Goal: Information Seeking & Learning: Learn about a topic

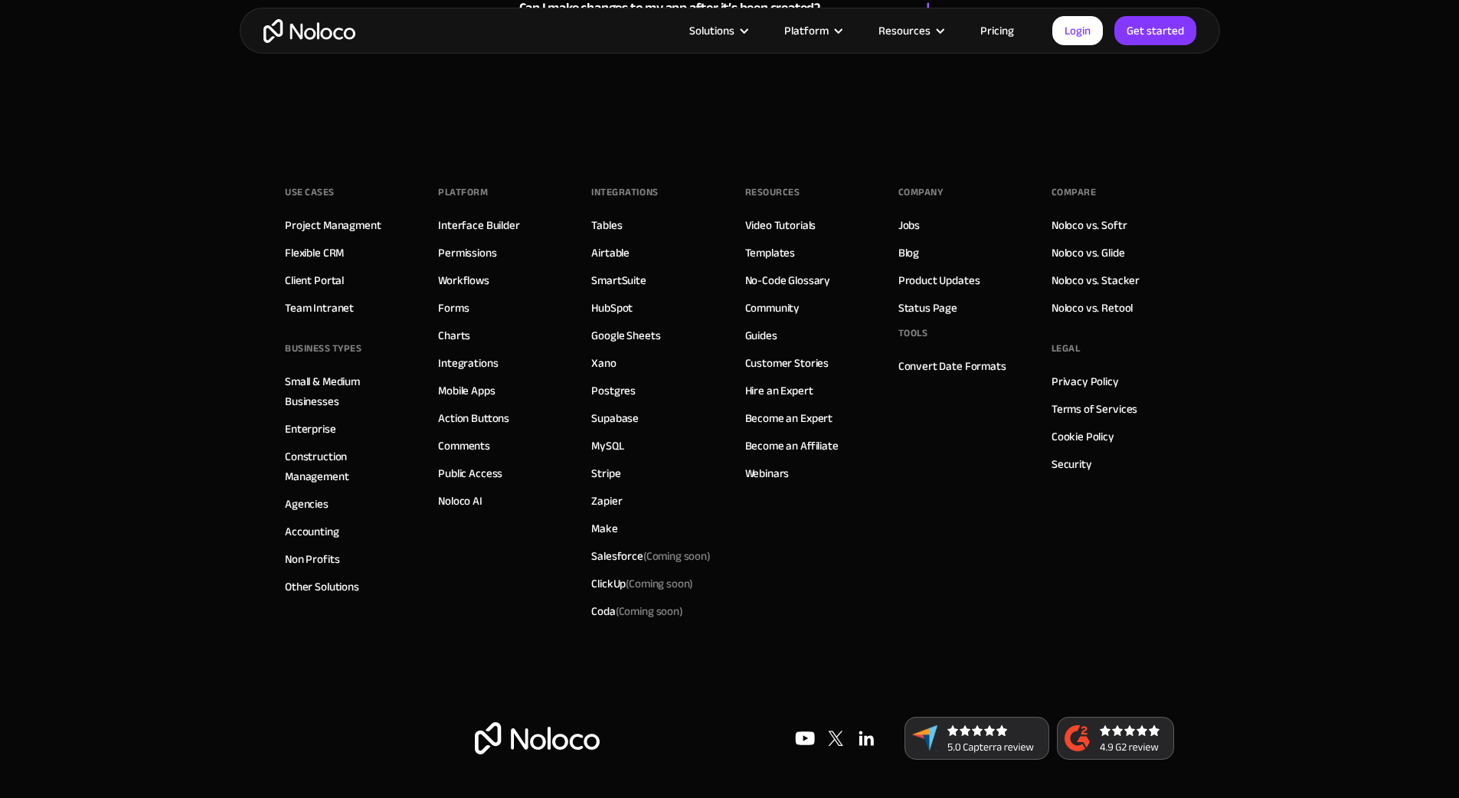
scroll to position [8915, 0]
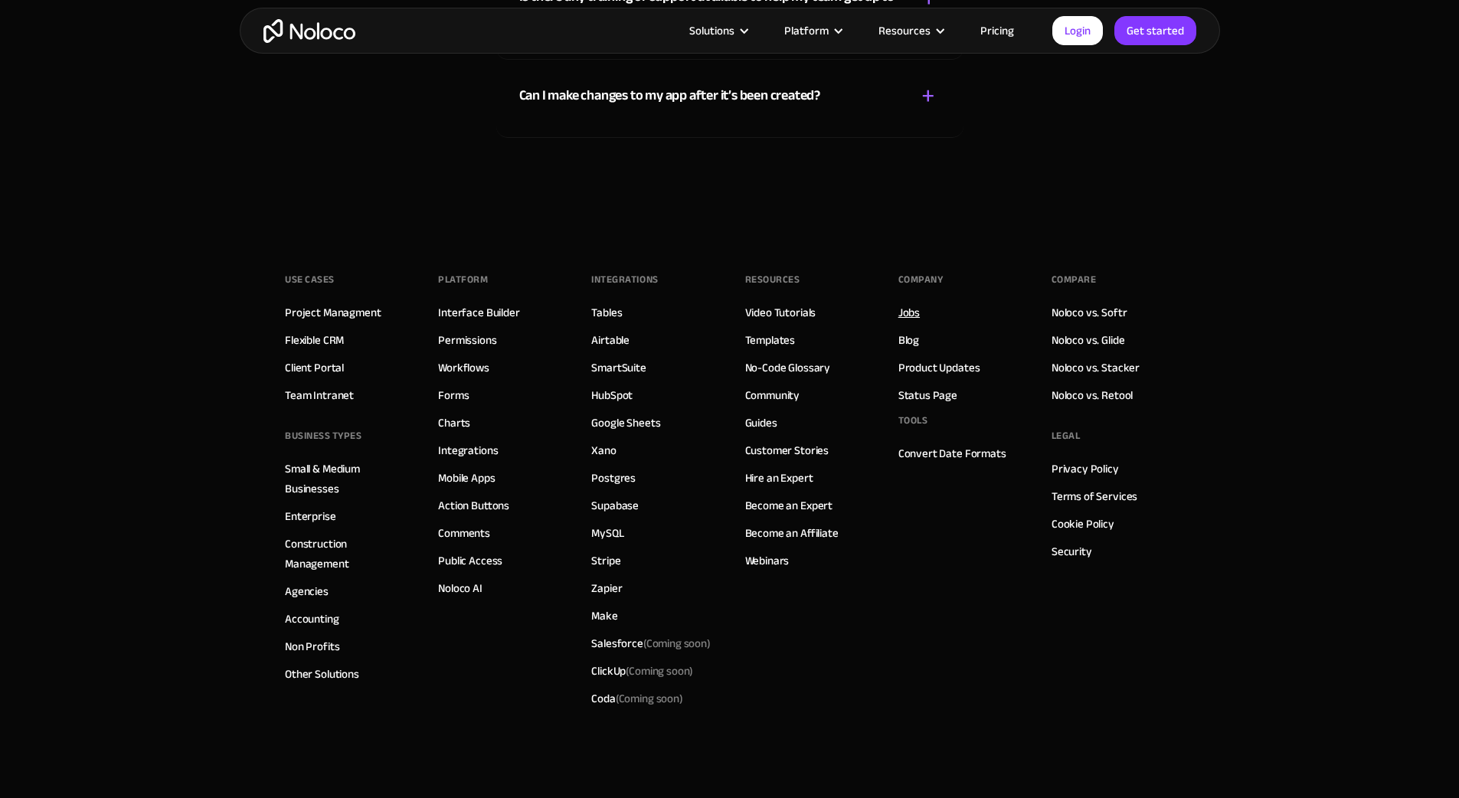
click at [911, 322] on link "Jobs" at bounding box center [908, 312] width 21 height 20
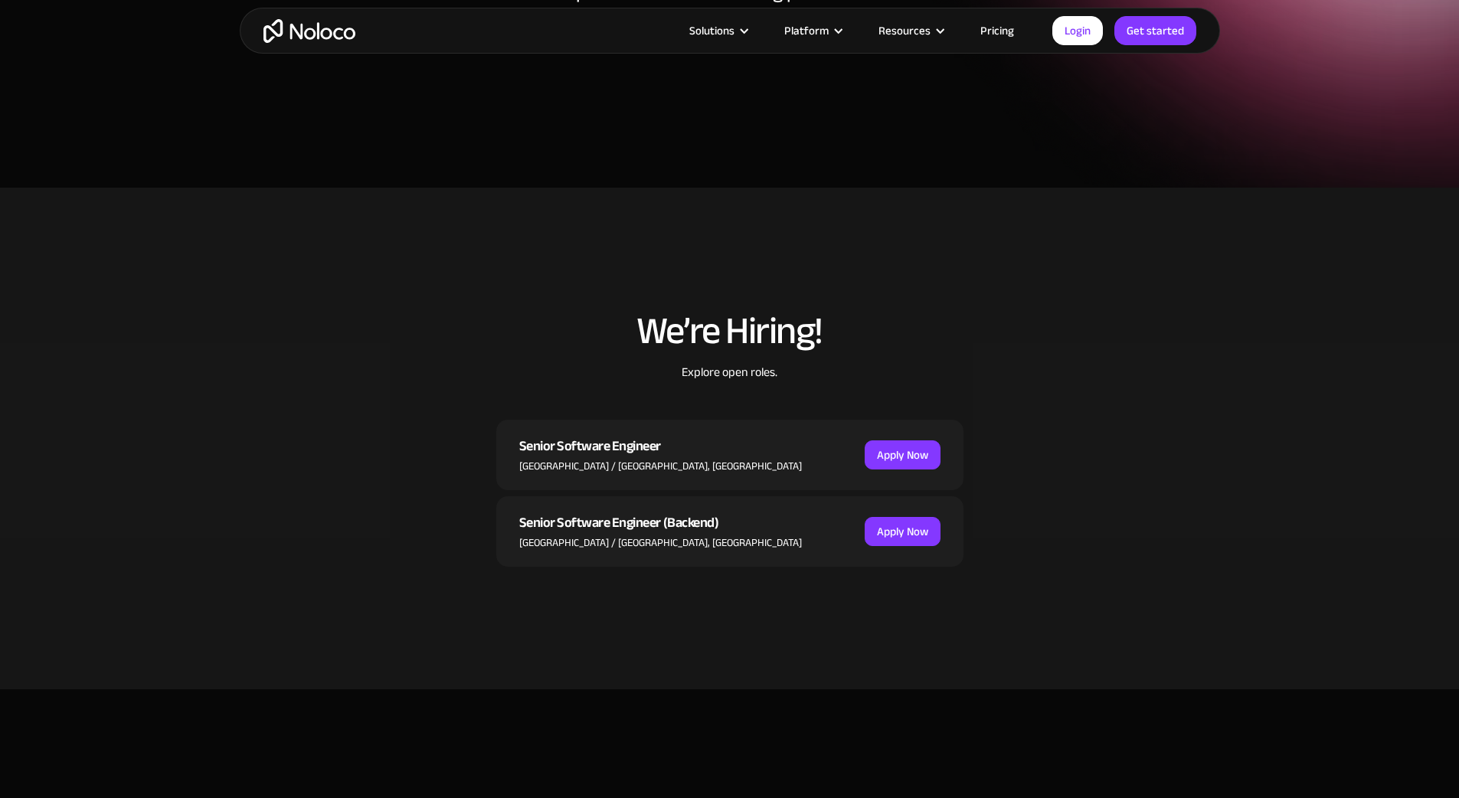
scroll to position [276, 0]
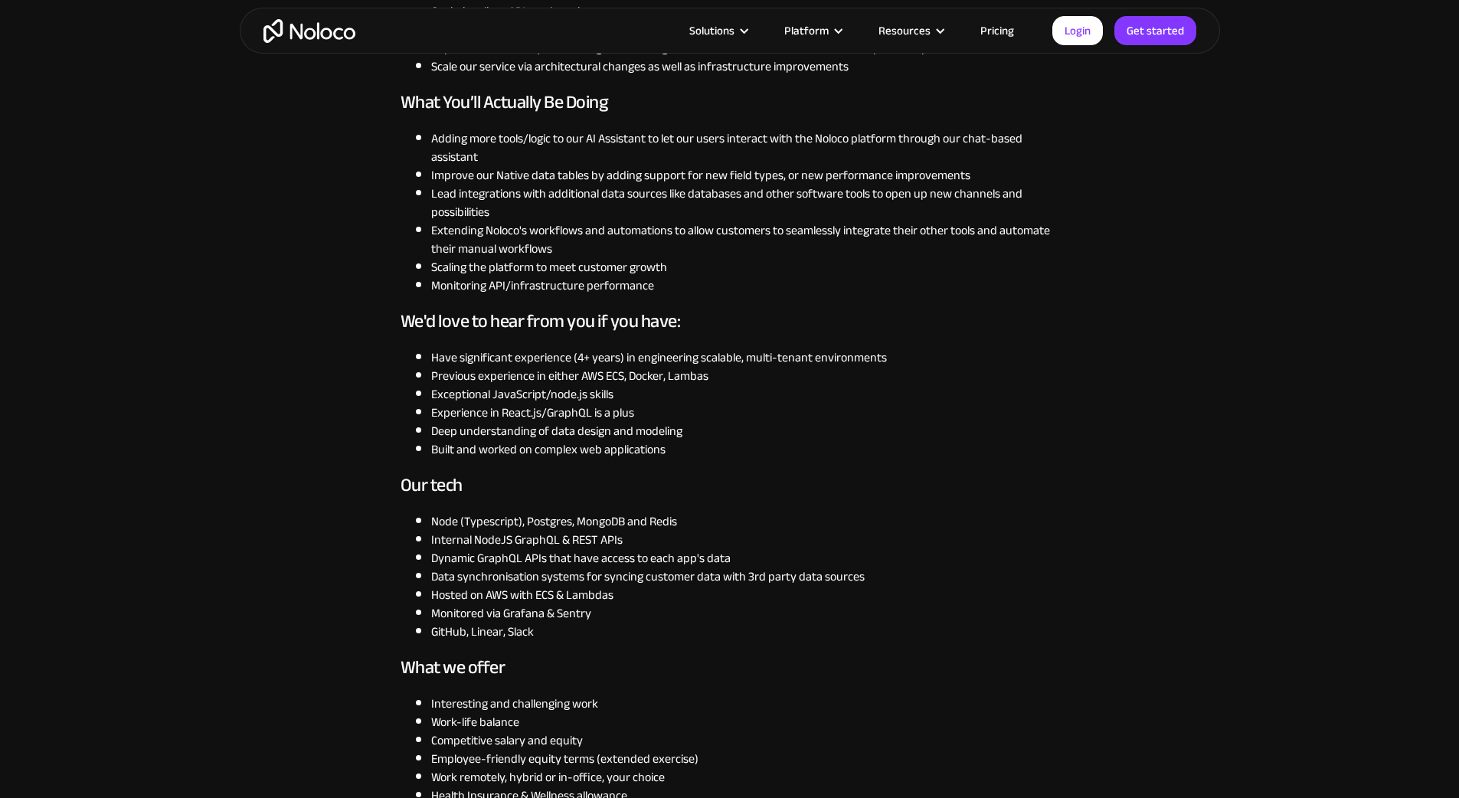
scroll to position [919, 0]
